Goal: Find specific page/section: Find specific page/section

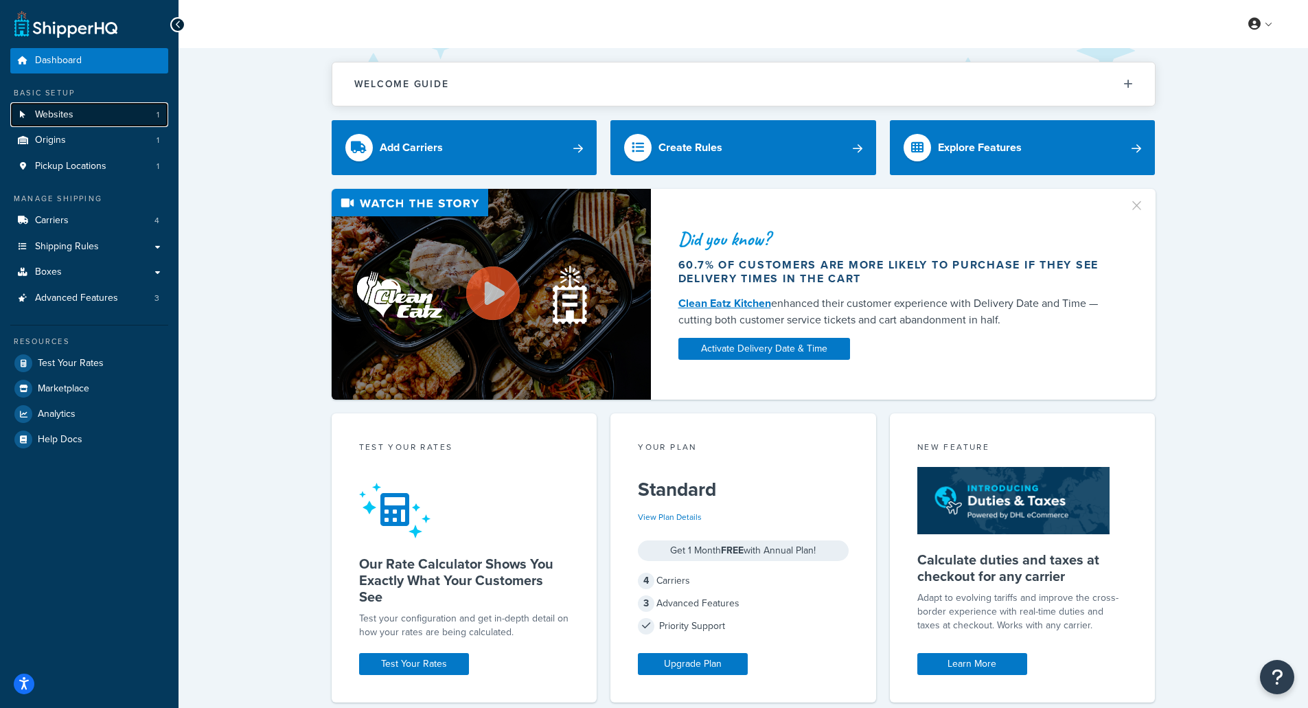
click at [72, 116] on span "Websites" at bounding box center [54, 115] width 38 height 12
click at [59, 217] on span "Carriers" at bounding box center [52, 221] width 34 height 12
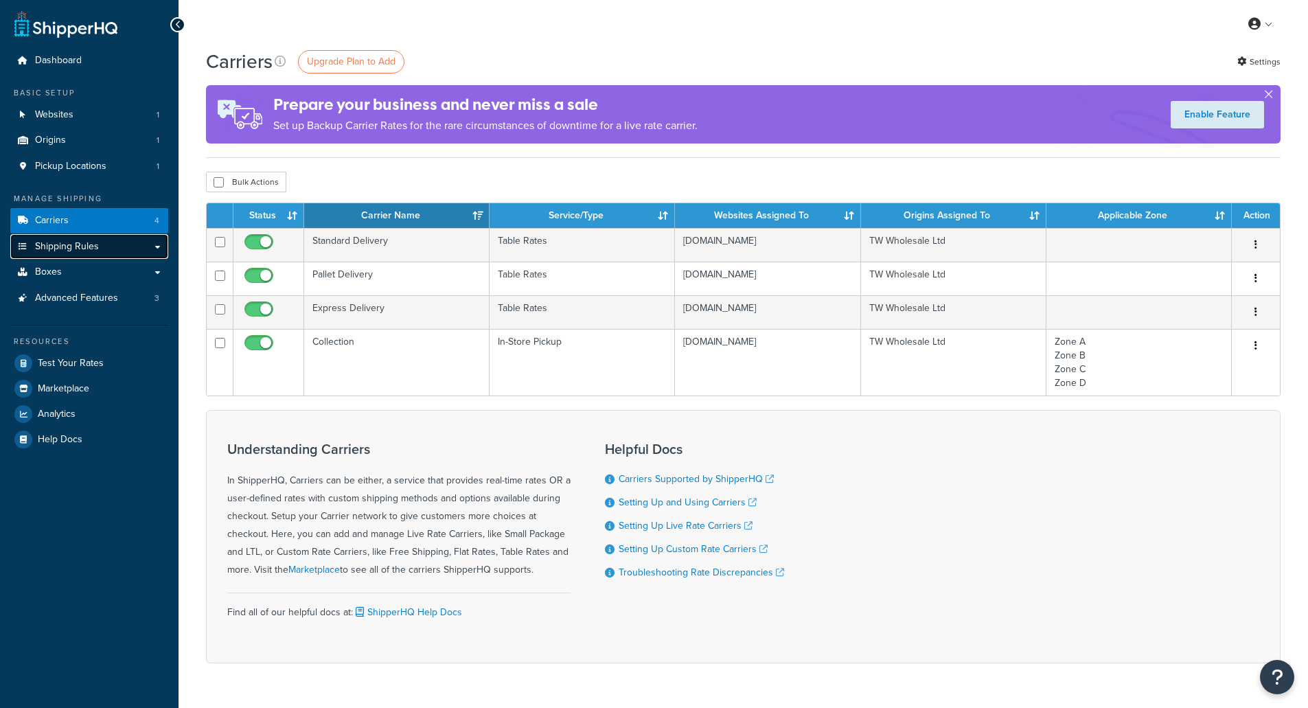
click at [120, 249] on link "Shipping Rules" at bounding box center [89, 246] width 158 height 25
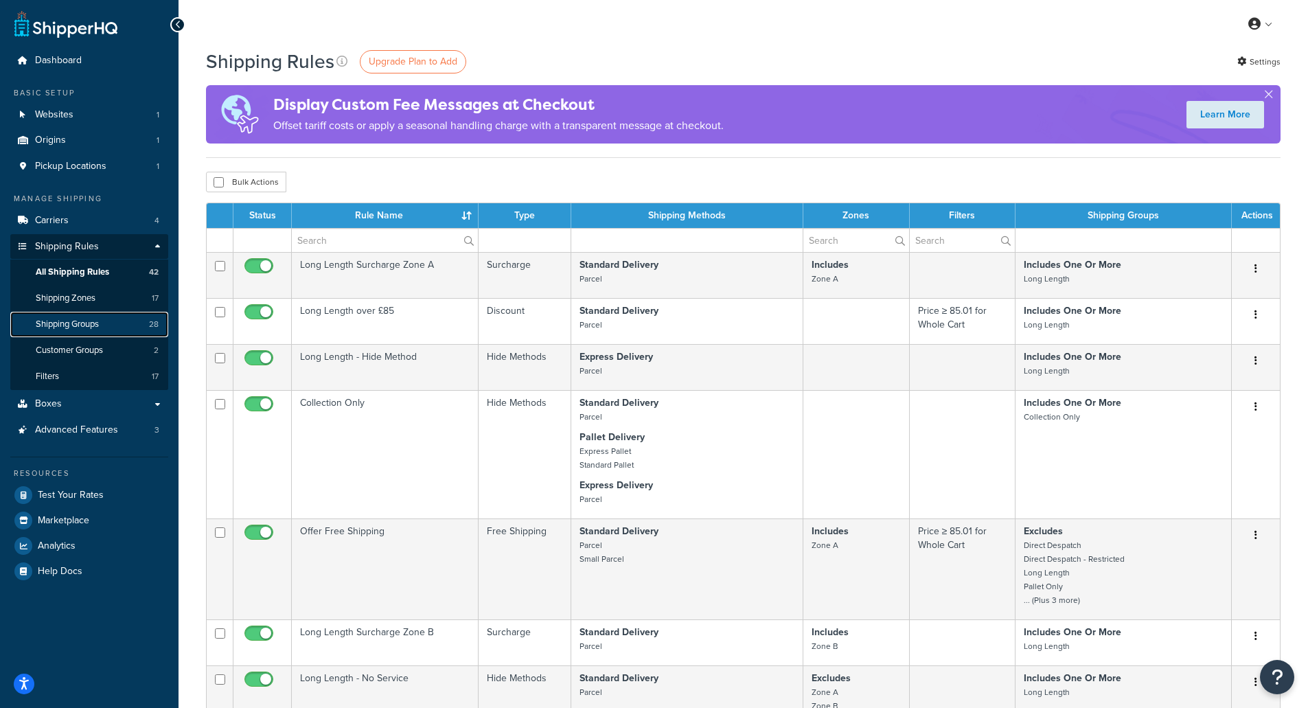
click at [108, 328] on link "Shipping Groups 28" at bounding box center [89, 324] width 158 height 25
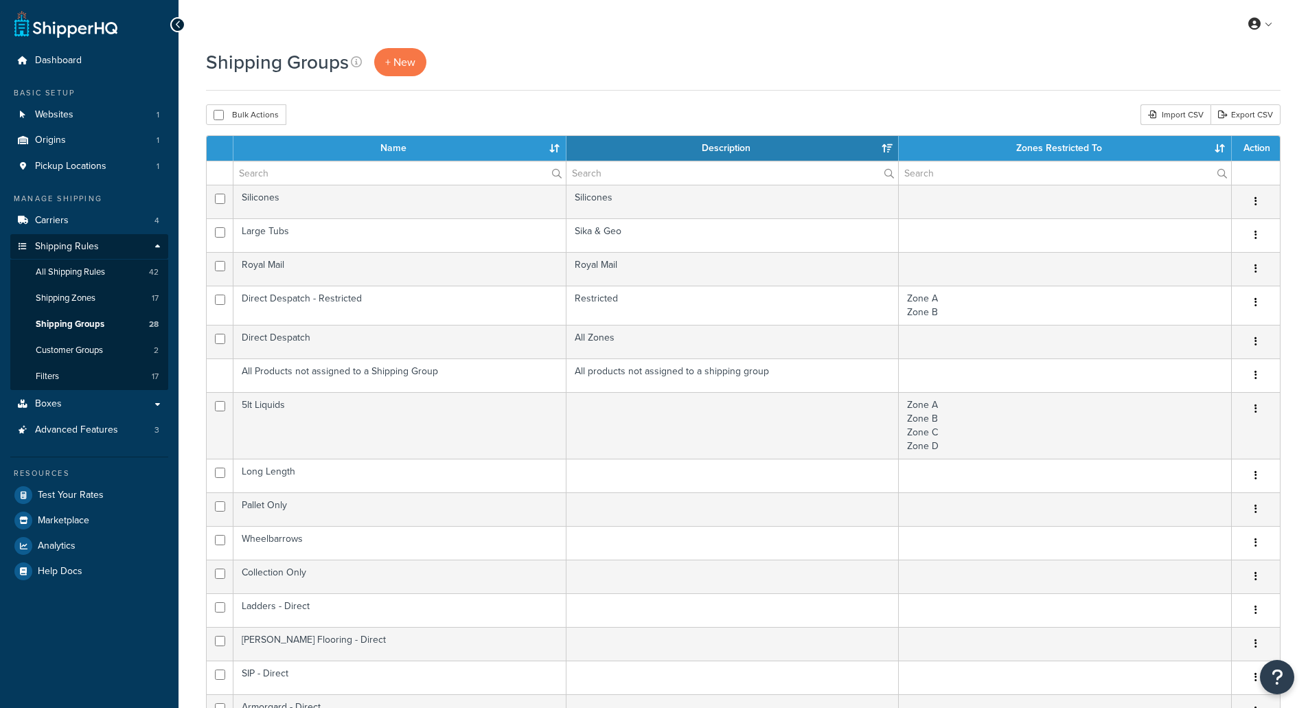
select select "15"
click at [127, 274] on link "All Shipping Rules 42" at bounding box center [89, 271] width 158 height 25
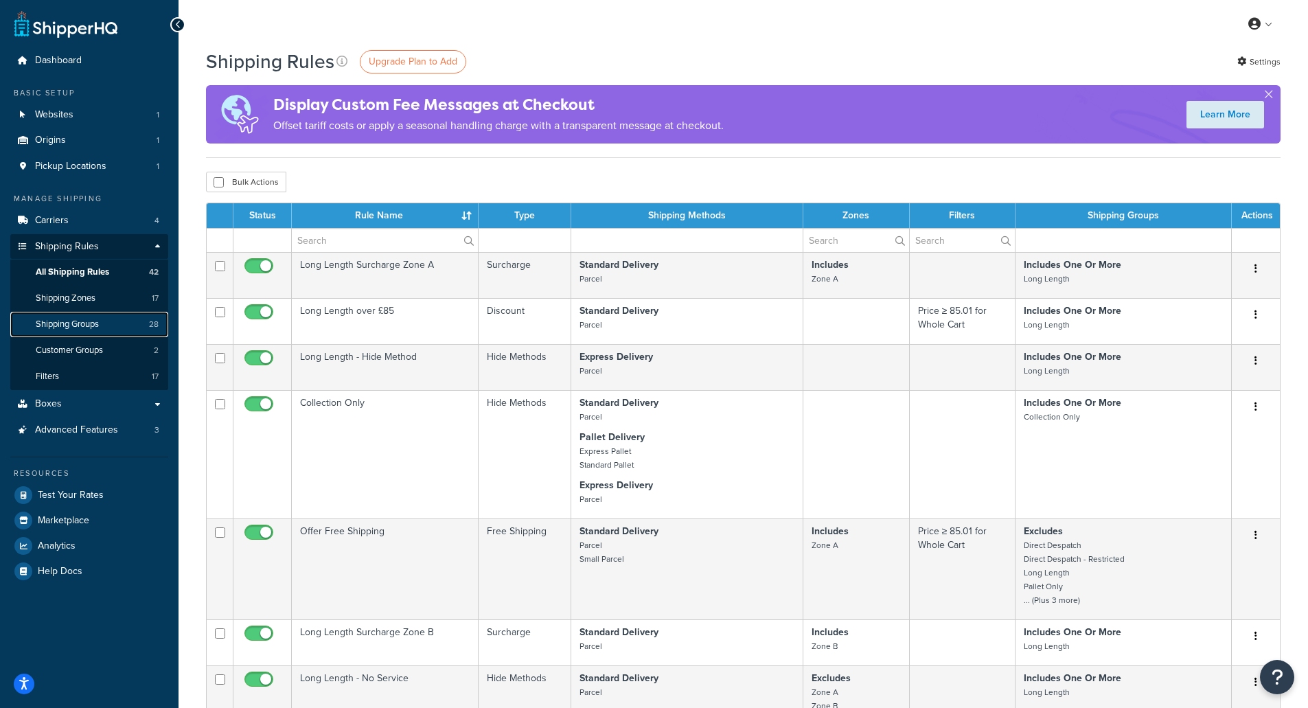
click at [123, 323] on link "Shipping Groups 28" at bounding box center [89, 324] width 158 height 25
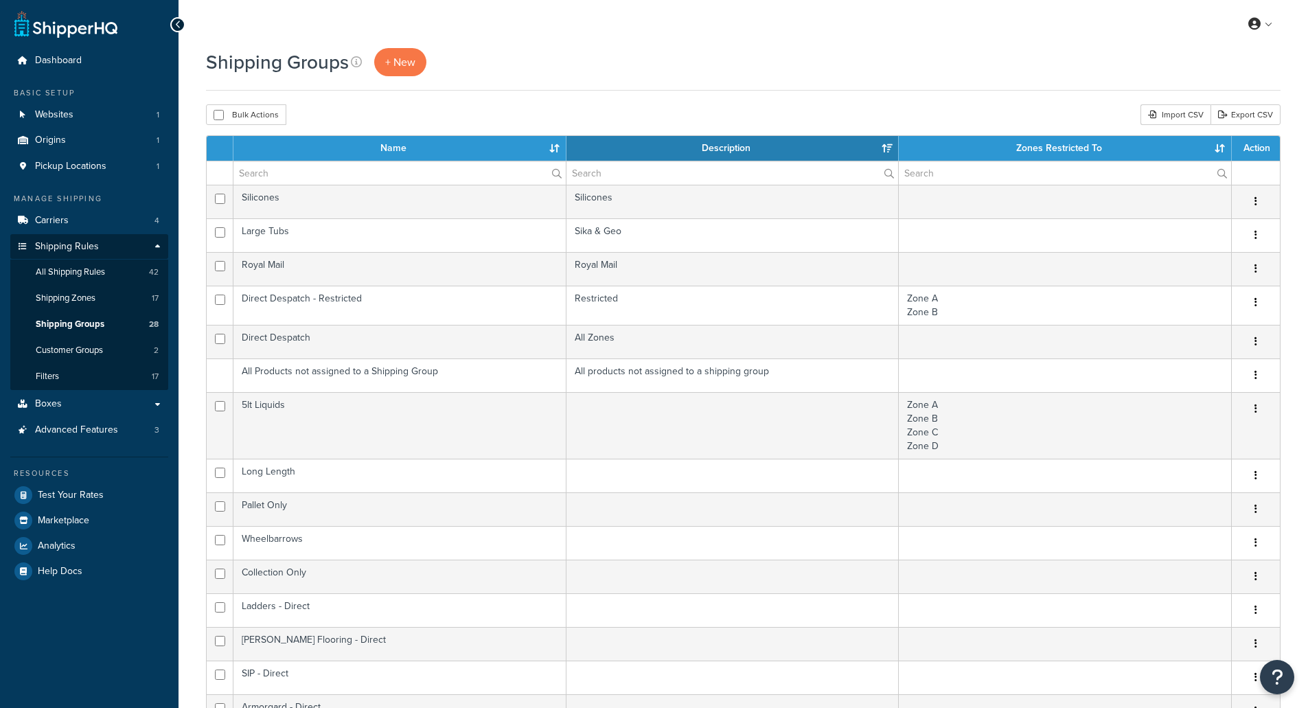
select select "15"
